Goal: Task Accomplishment & Management: Manage account settings

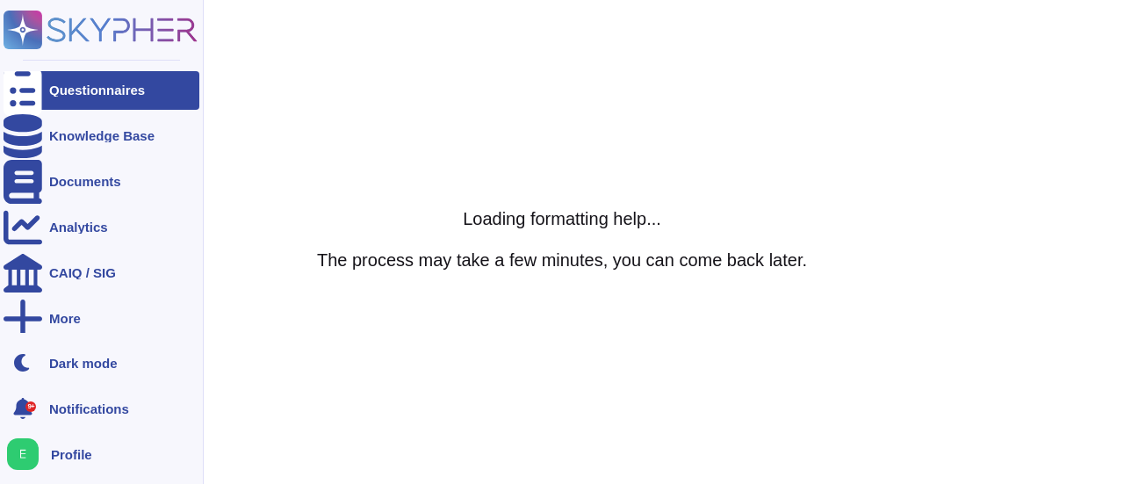
drag, startPoint x: 0, startPoint y: 0, endPoint x: 30, endPoint y: 82, distance: 86.9
click at [30, 82] on div at bounding box center [23, 90] width 39 height 39
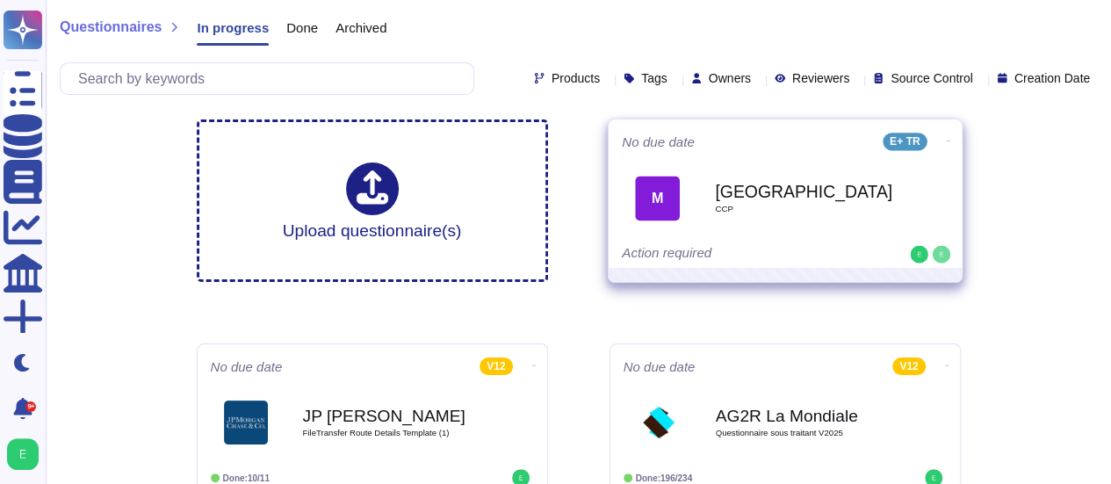
click at [946, 139] on icon at bounding box center [948, 141] width 4 height 4
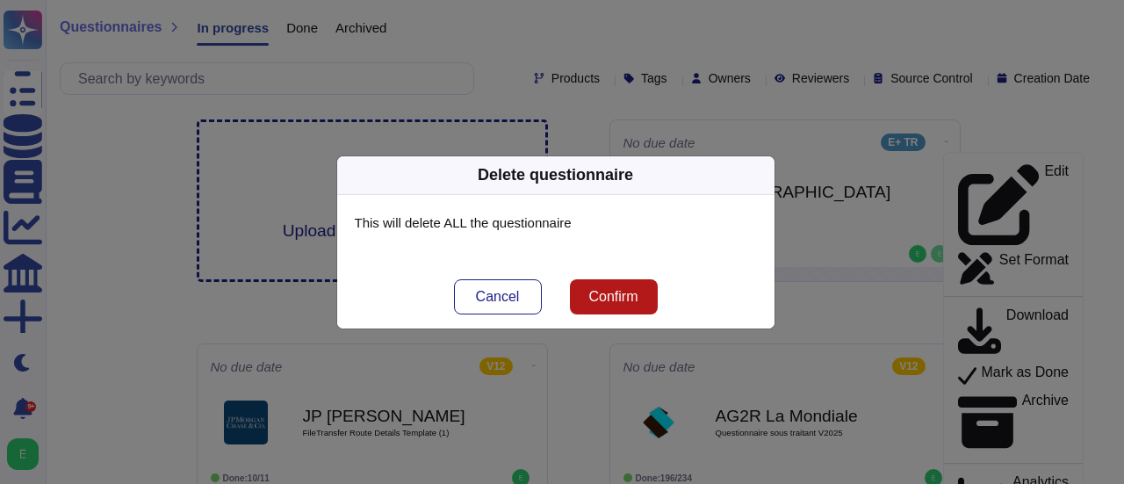
click at [592, 298] on span "Confirm" at bounding box center [612, 297] width 49 height 14
